Goal: Information Seeking & Learning: Learn about a topic

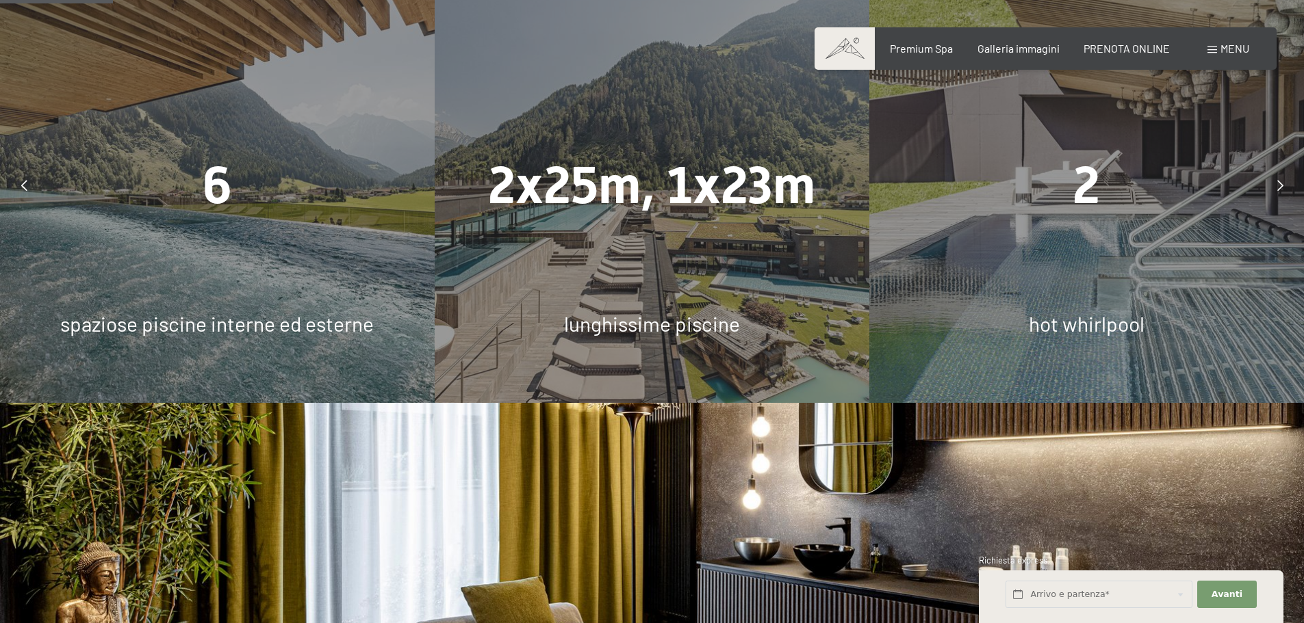
scroll to position [890, 0]
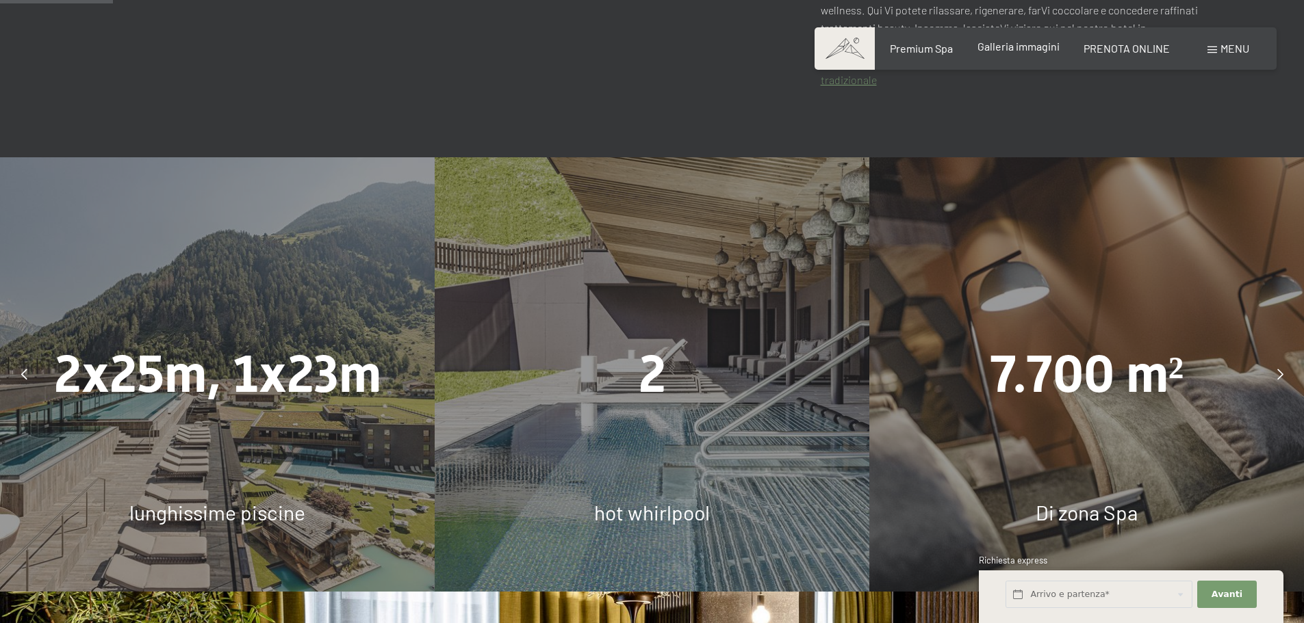
click at [997, 51] on span "Galleria immagini" at bounding box center [1018, 46] width 82 height 13
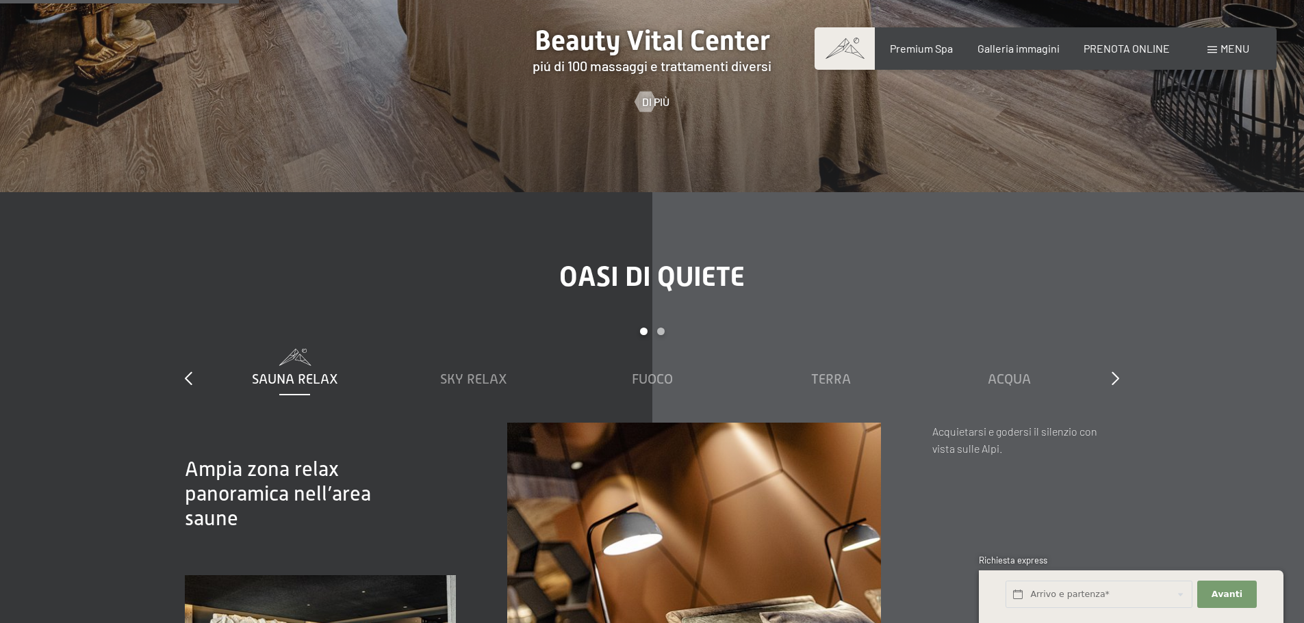
scroll to position [2053, 0]
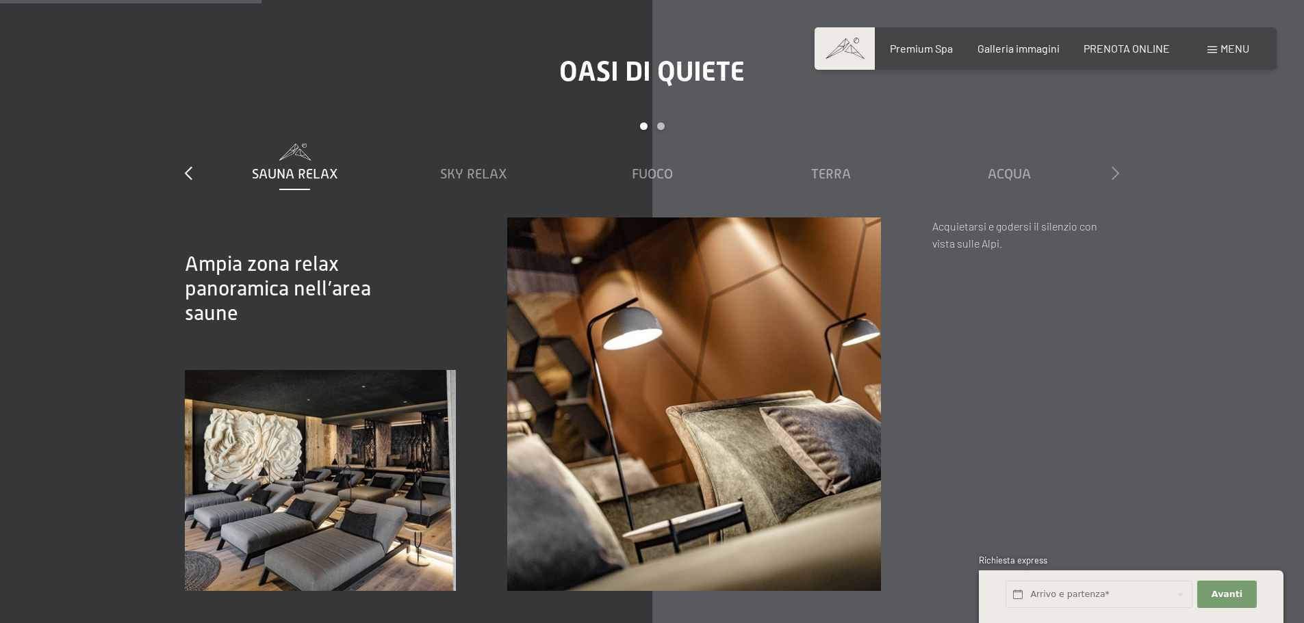
click at [1117, 166] on icon at bounding box center [1115, 173] width 8 height 14
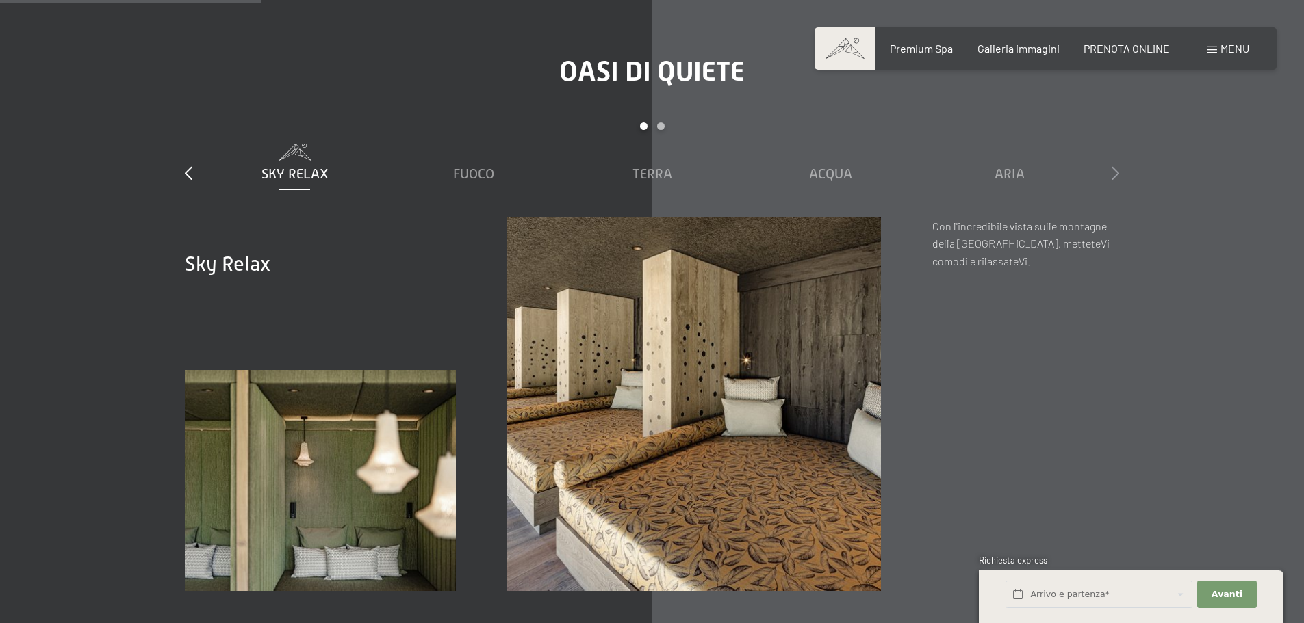
click at [1116, 166] on icon at bounding box center [1115, 173] width 8 height 14
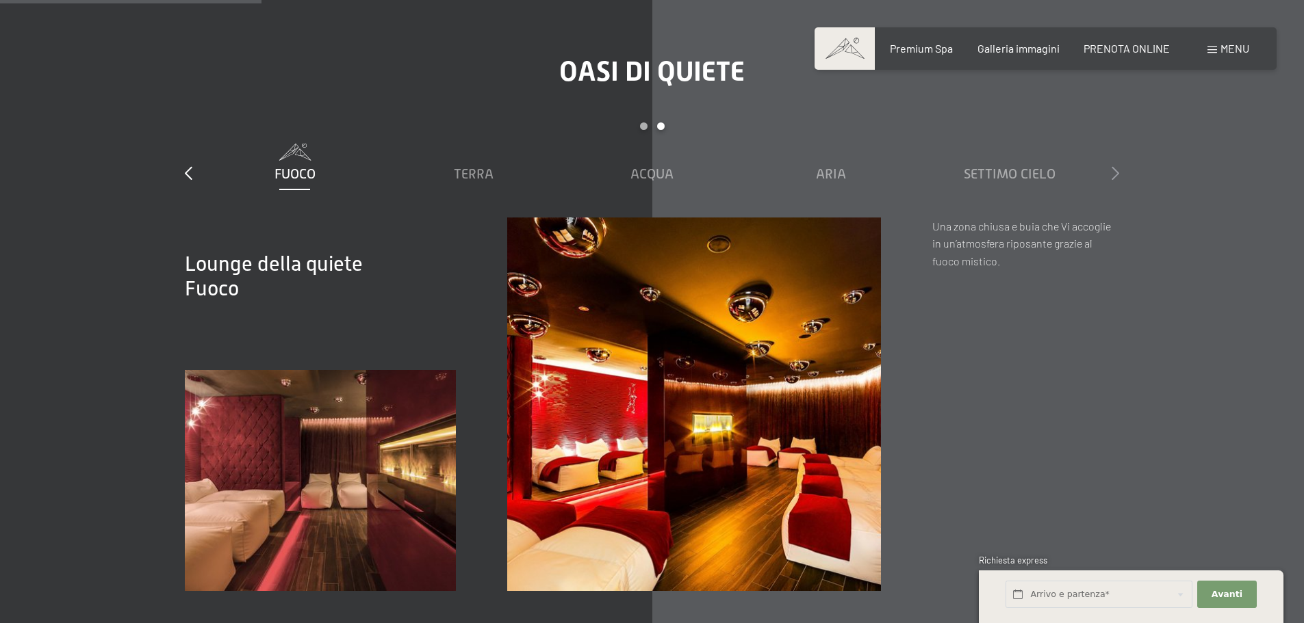
click at [1116, 166] on icon at bounding box center [1115, 173] width 8 height 14
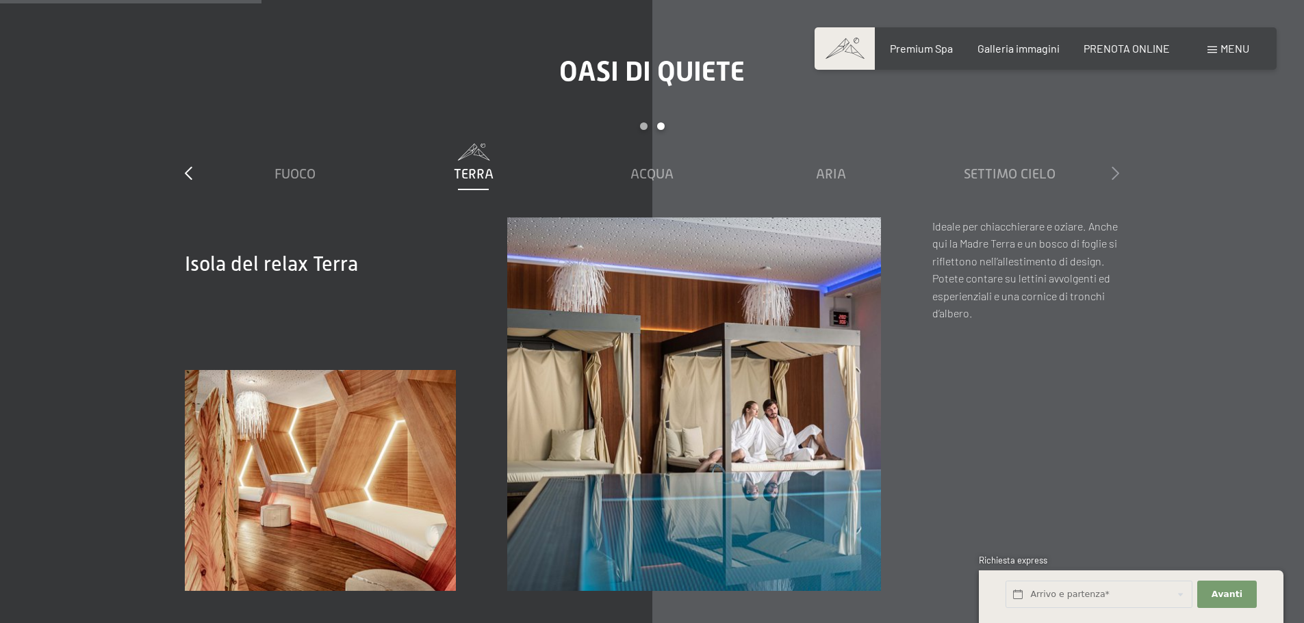
click at [1113, 166] on icon at bounding box center [1115, 173] width 8 height 14
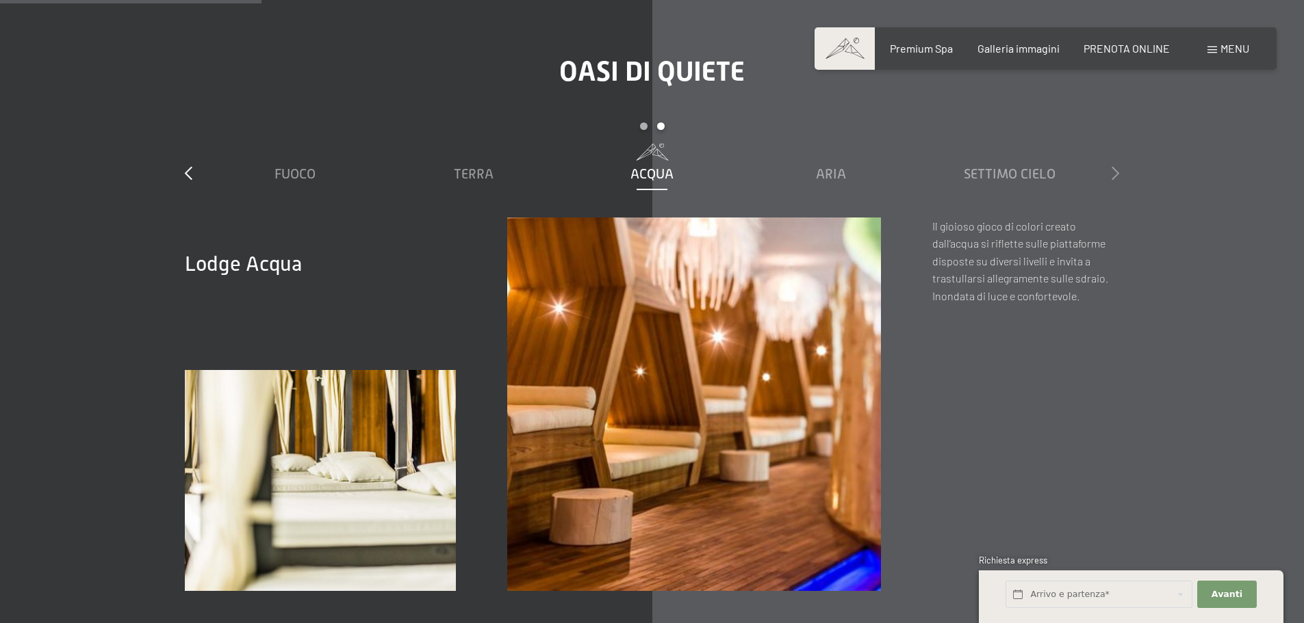
click at [1111, 166] on icon at bounding box center [1115, 173] width 8 height 14
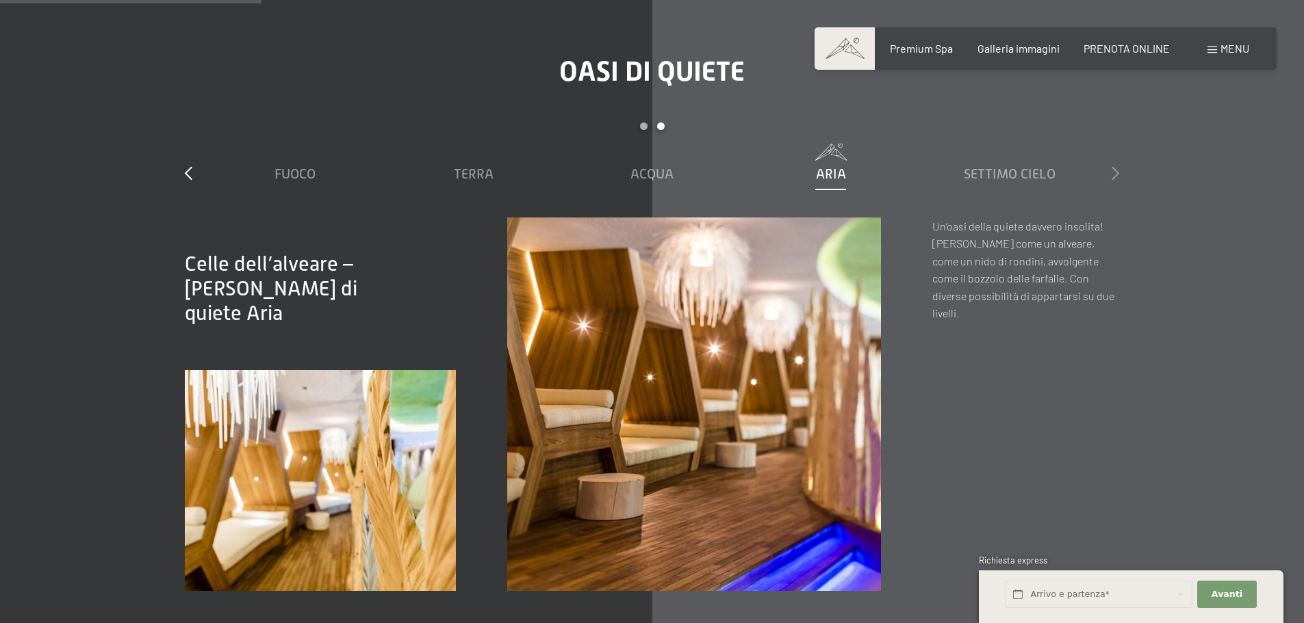
click at [1111, 166] on icon at bounding box center [1115, 173] width 8 height 14
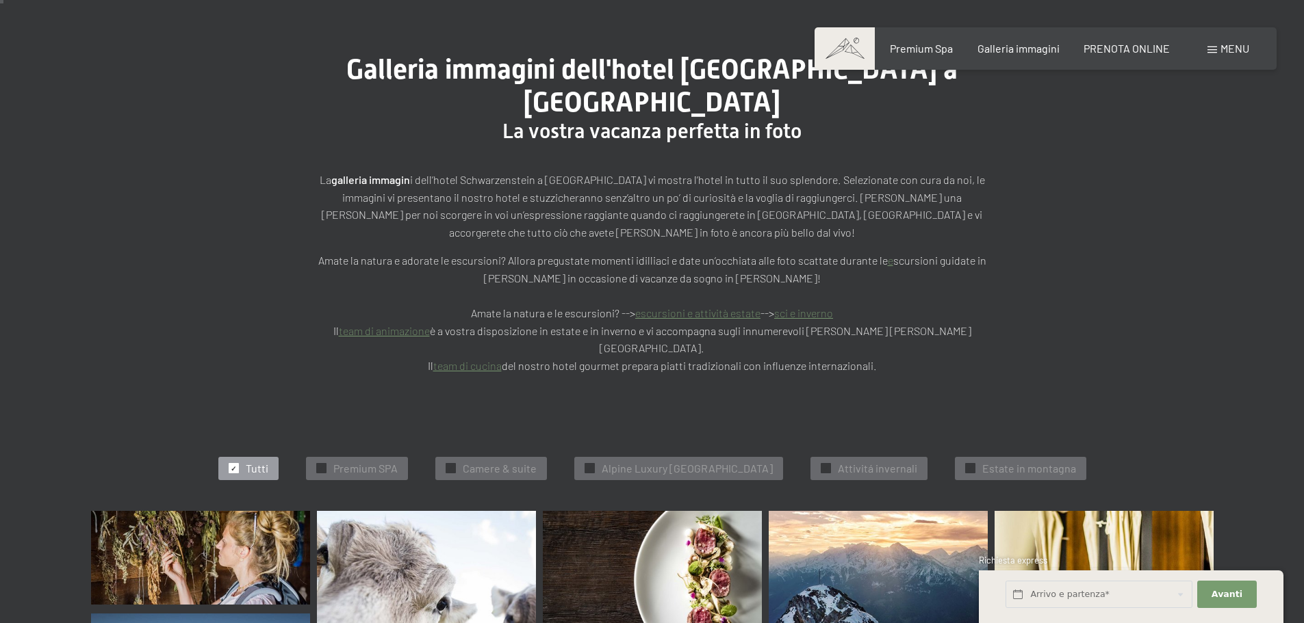
scroll to position [205, 0]
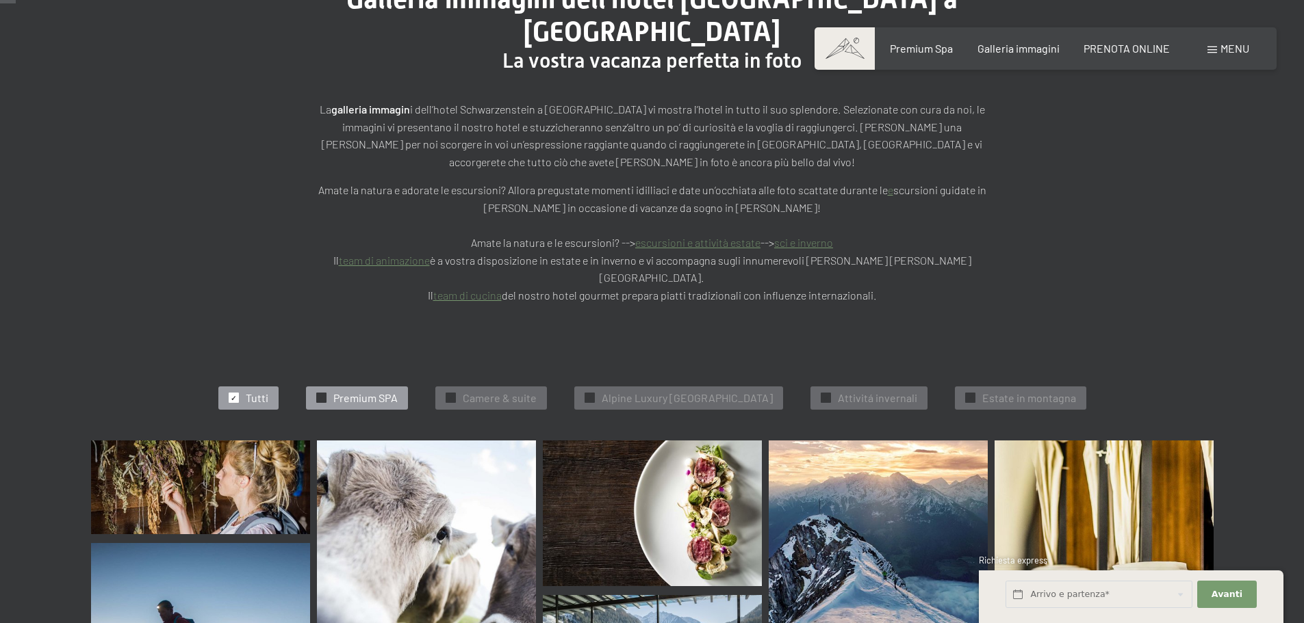
click at [353, 391] on span "Premium SPA" at bounding box center [365, 398] width 64 height 15
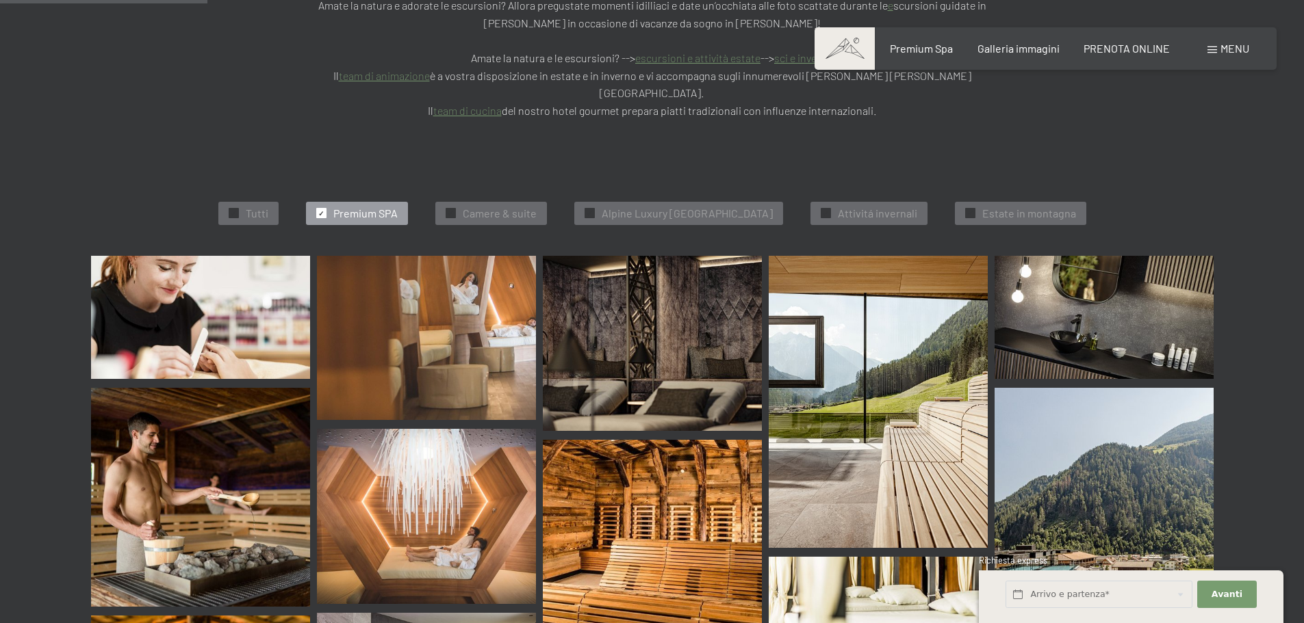
scroll to position [346, 0]
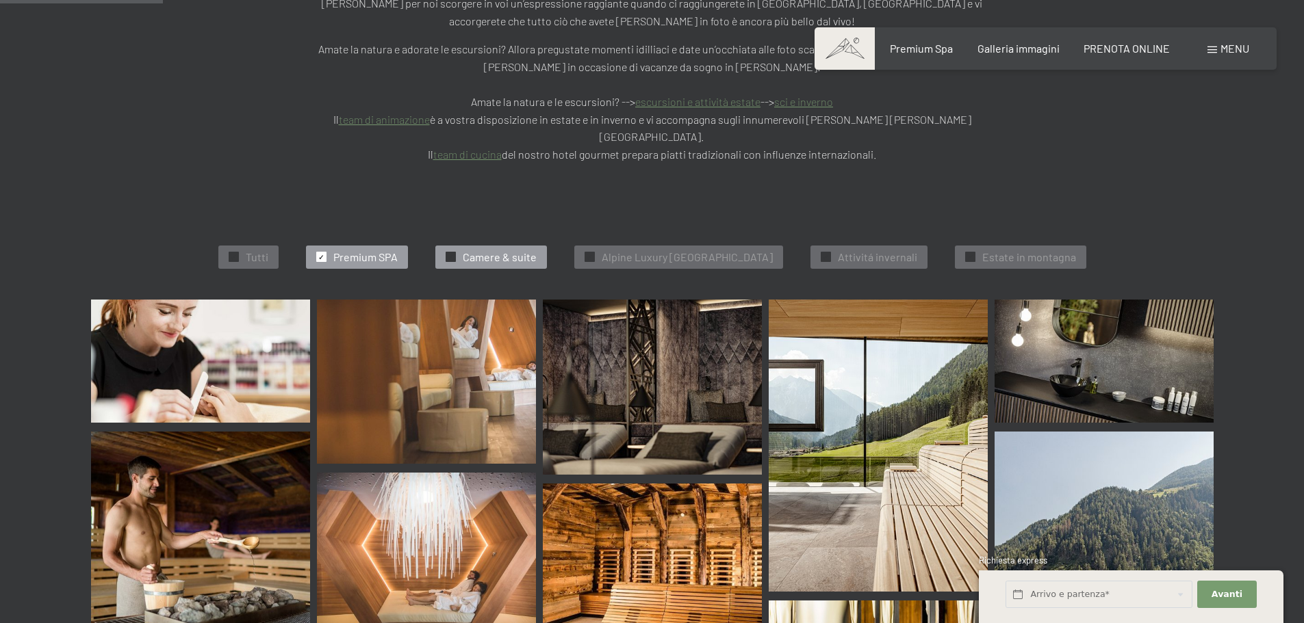
click at [489, 250] on span "Camere & suite" at bounding box center [500, 257] width 74 height 15
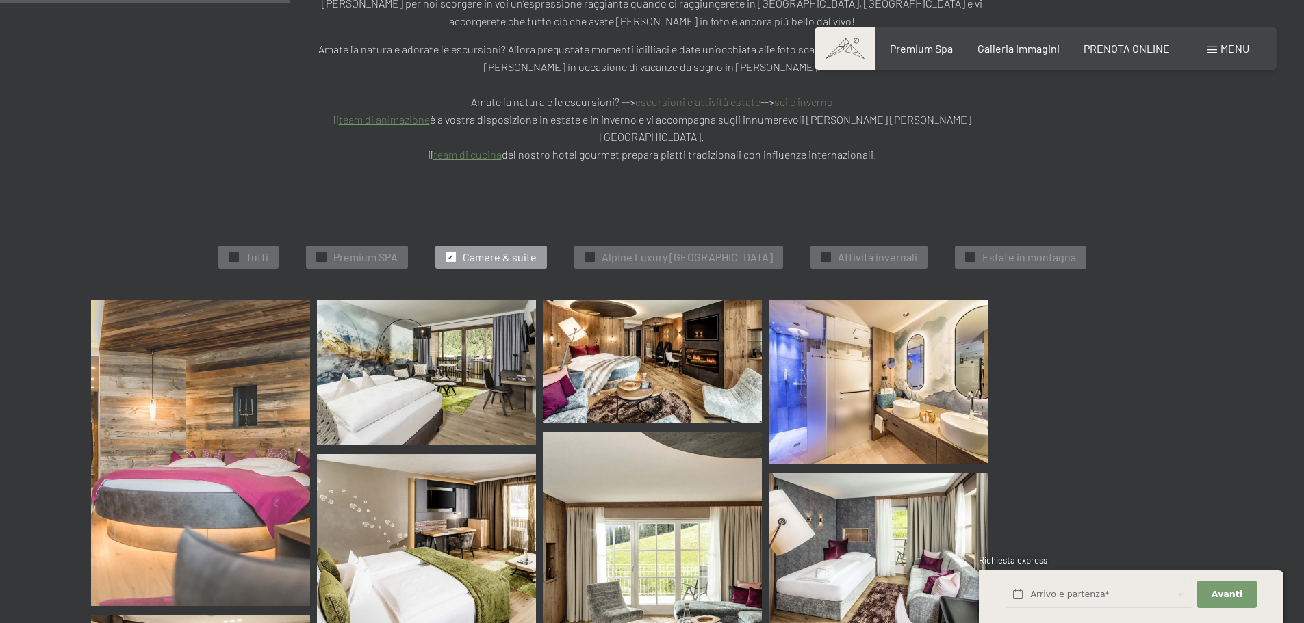
scroll to position [415, 0]
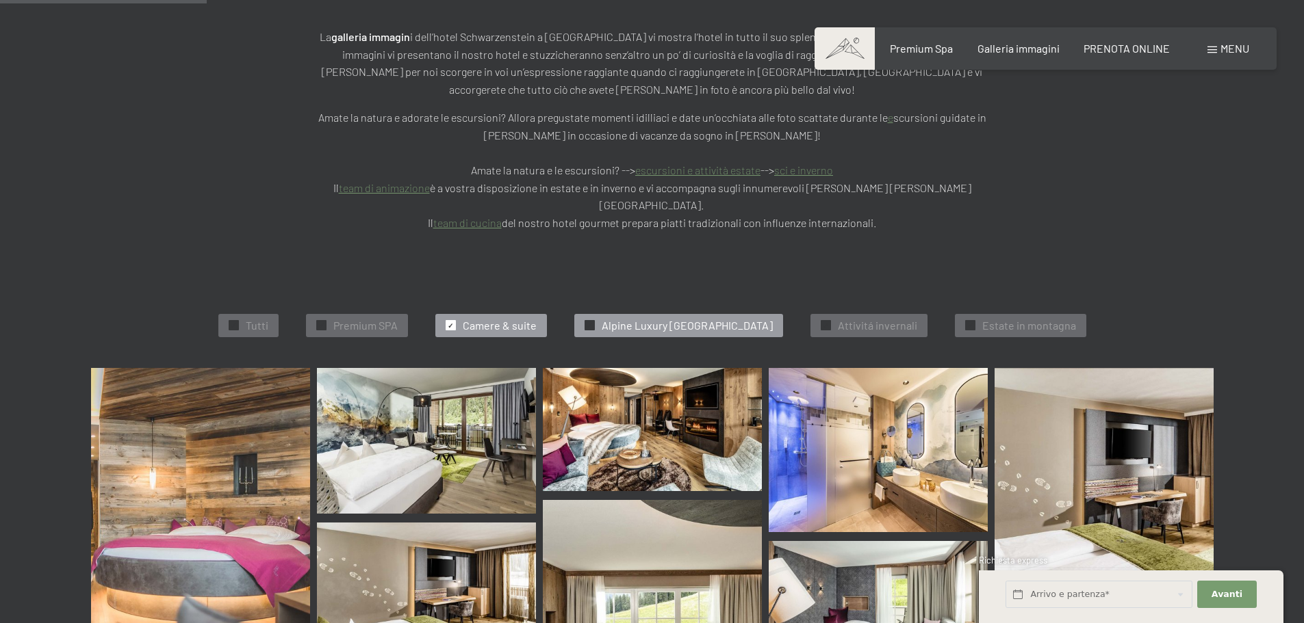
click at [644, 318] on span "Alpine Luxury SPA Resort Schwarzenstein" at bounding box center [687, 325] width 171 height 15
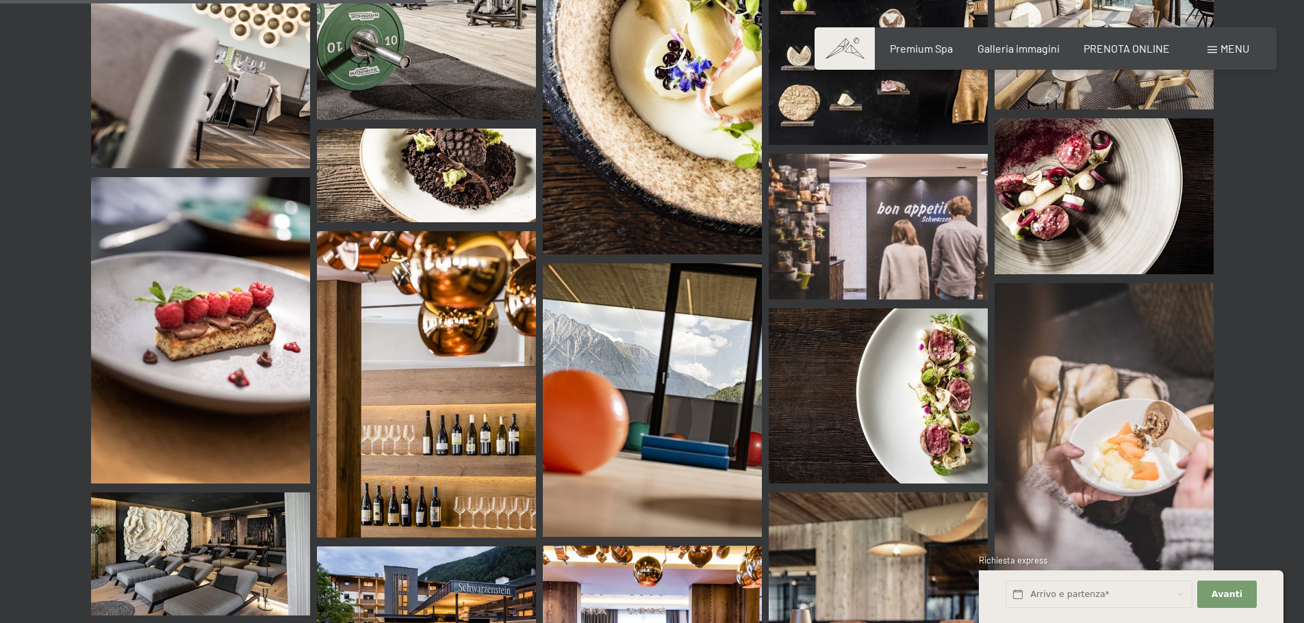
scroll to position [757, 0]
